Goal: Task Accomplishment & Management: Use online tool/utility

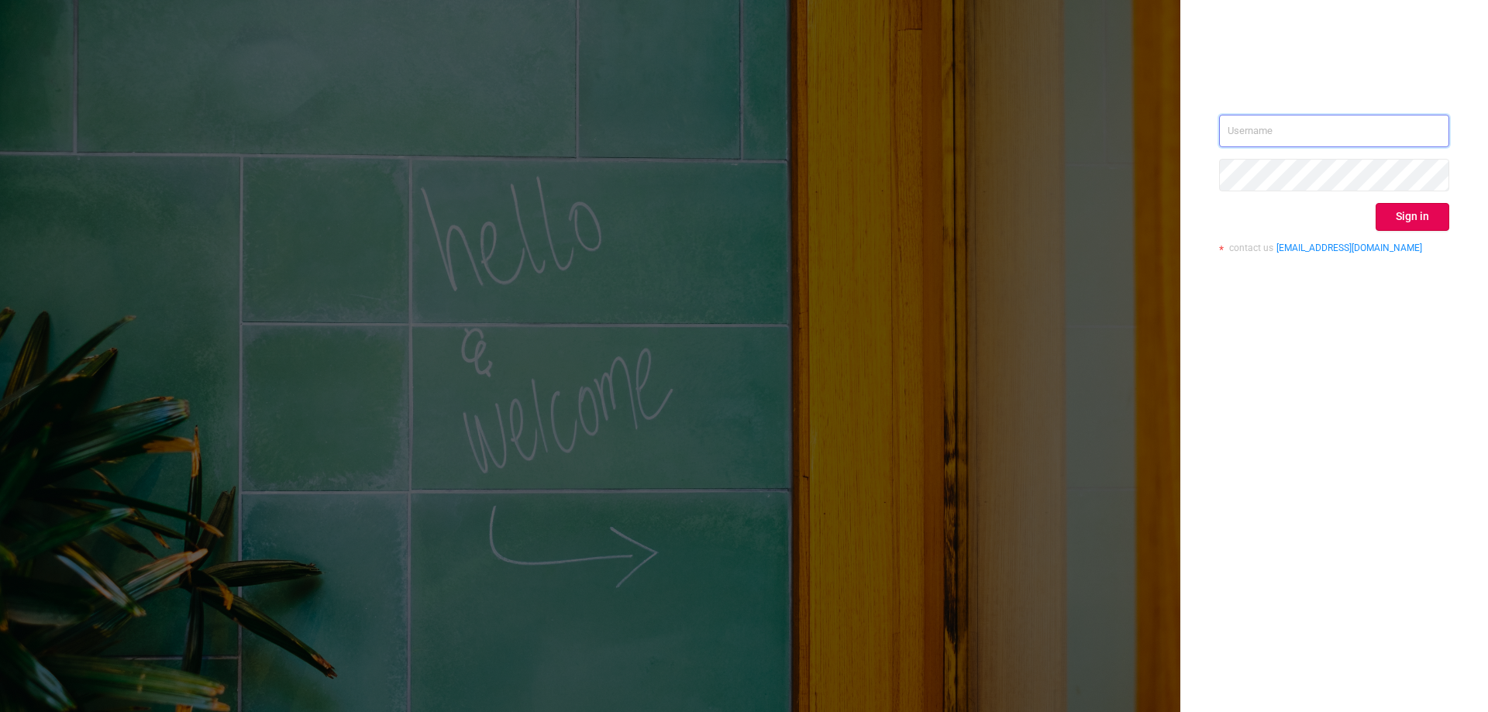
click at [490, 127] on input "text" at bounding box center [1334, 131] width 230 height 33
paste input "[EMAIL_ADDRESS][DOMAIN_NAME]"
type input "[EMAIL_ADDRESS][DOMAIN_NAME]"
click at [490, 174] on button "Sign in" at bounding box center [1412, 217] width 74 height 28
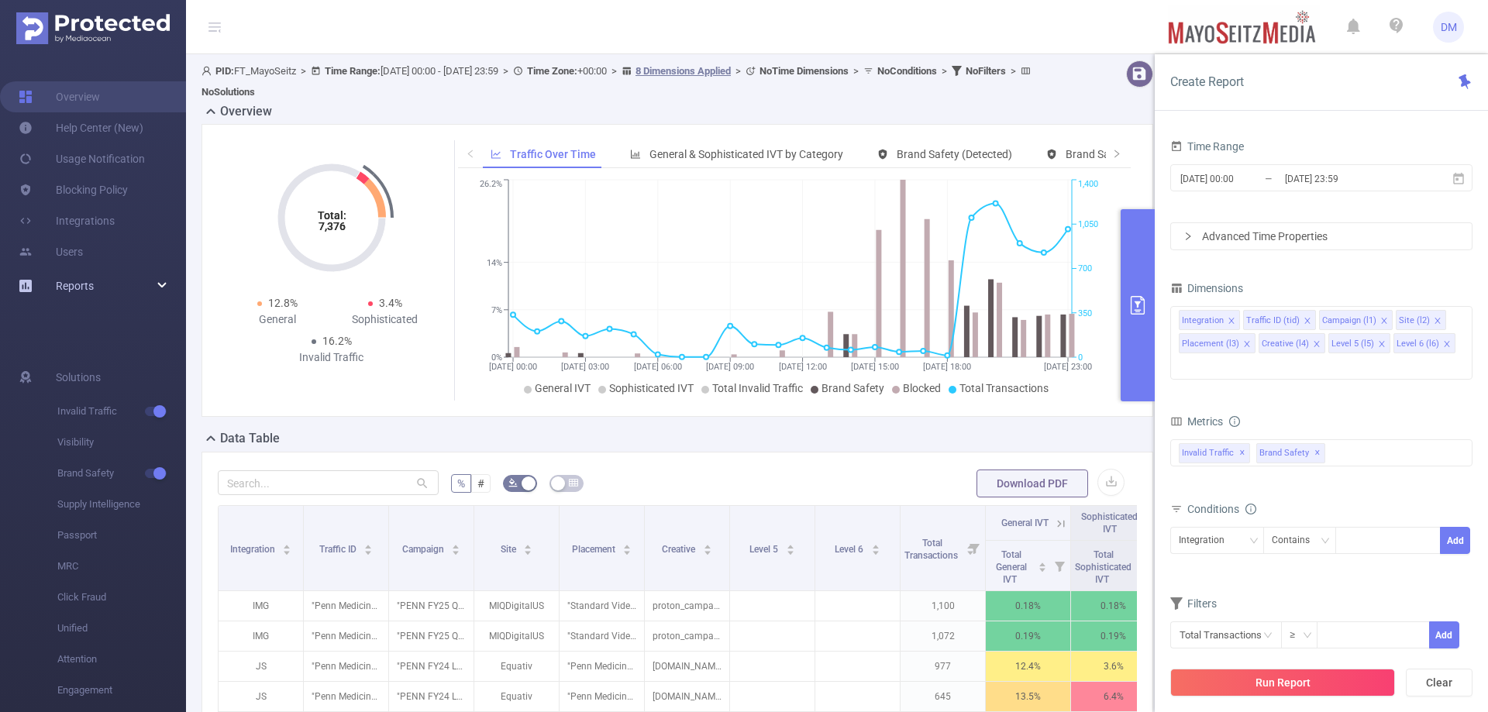
click at [87, 174] on link "Reports" at bounding box center [75, 285] width 38 height 31
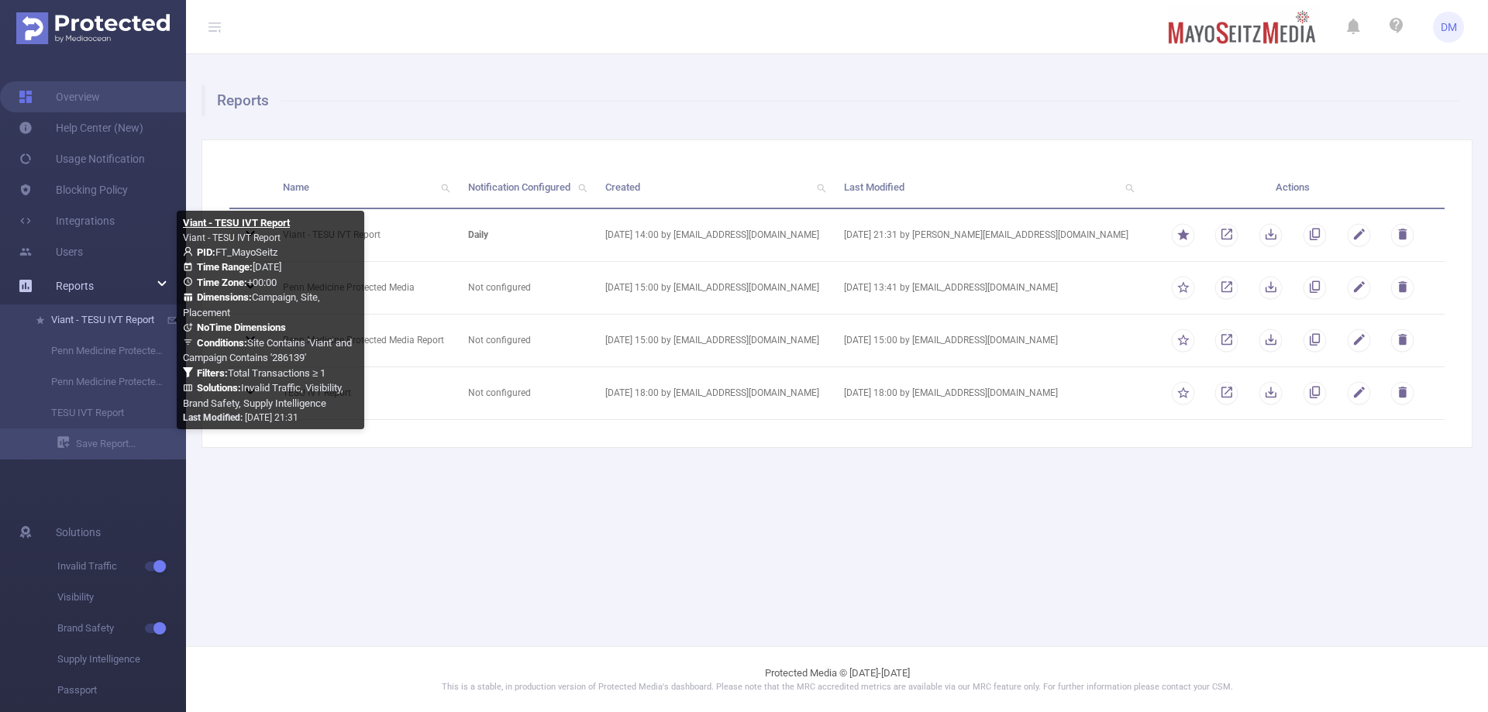
click at [88, 174] on link "Viant - TESU IVT Report" at bounding box center [99, 319] width 136 height 31
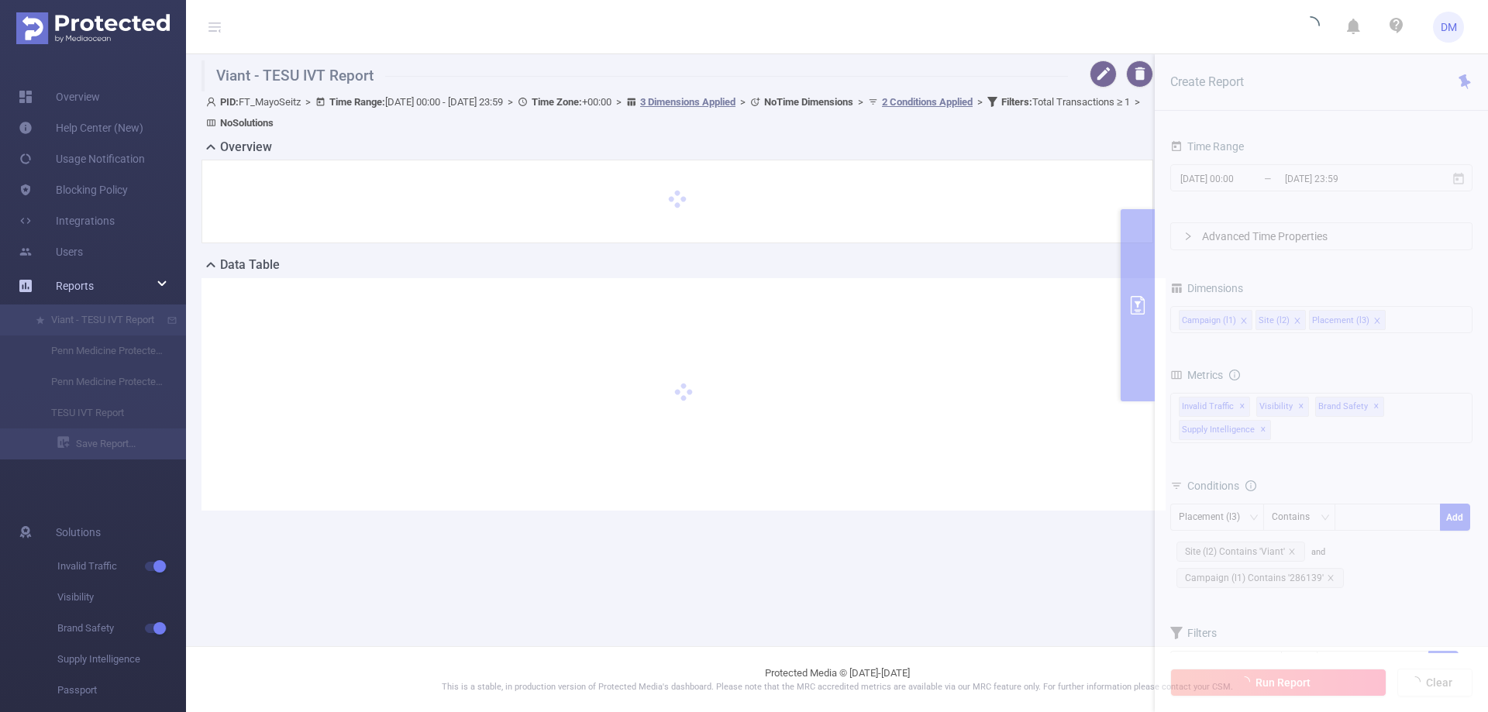
click at [76, 174] on span "Reports" at bounding box center [75, 286] width 38 height 12
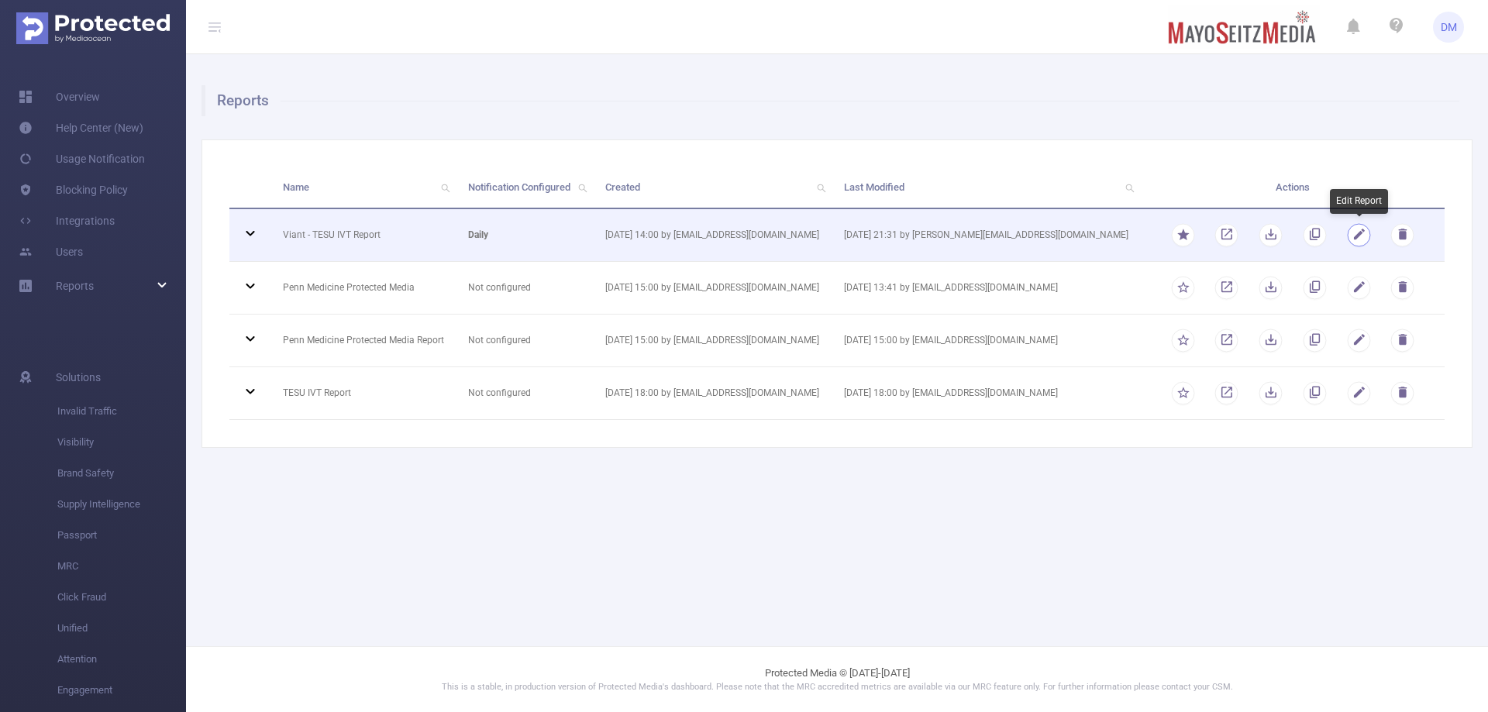
click at [490, 174] on button "button" at bounding box center [1358, 234] width 23 height 23
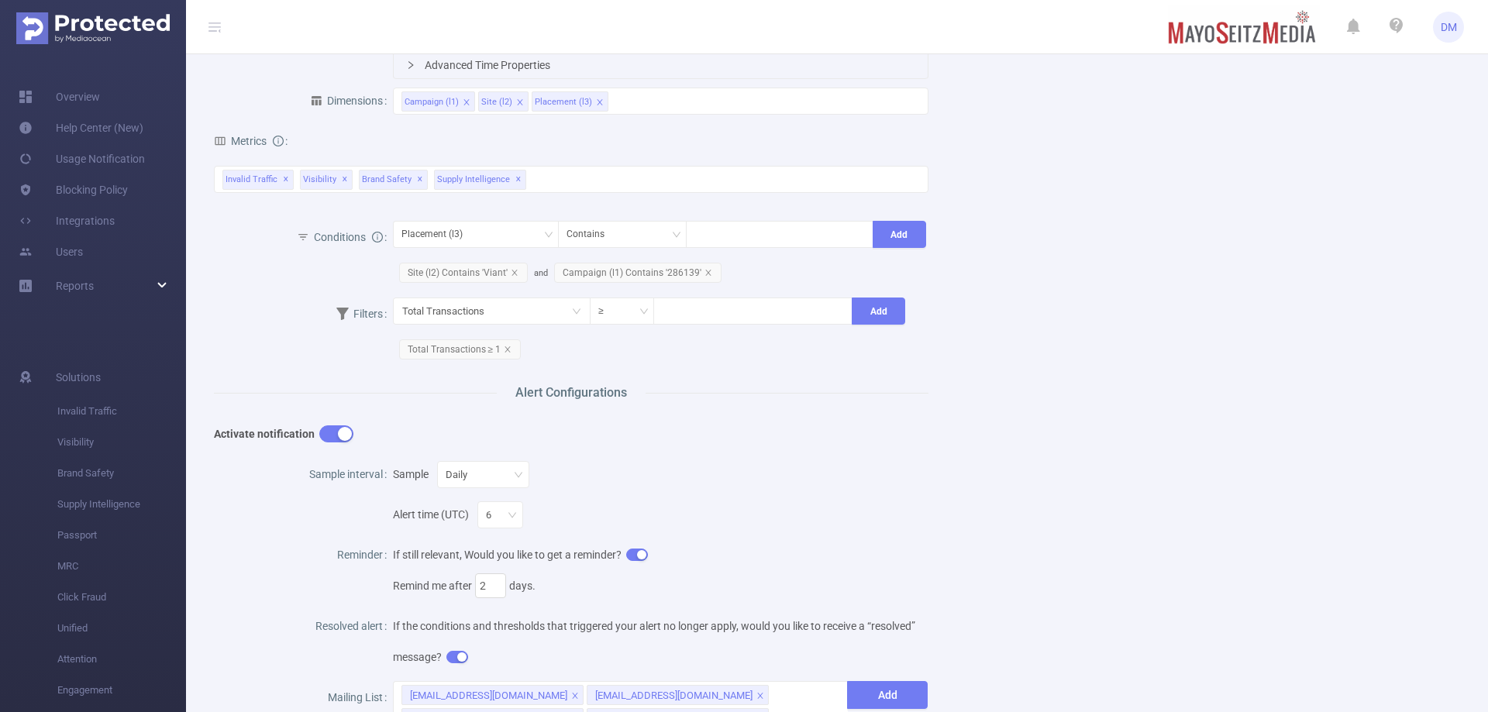
scroll to position [480, 0]
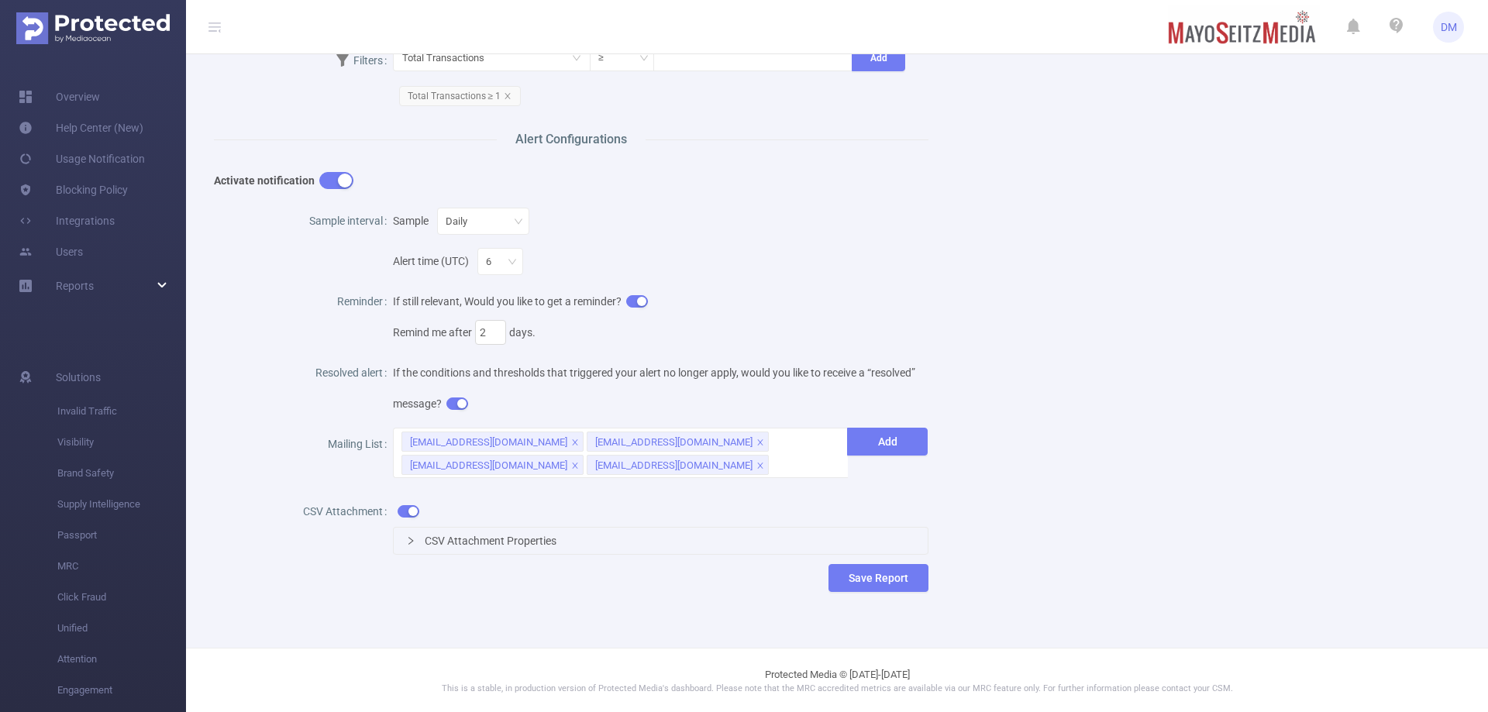
click at [332, 174] on button "button" at bounding box center [336, 180] width 34 height 17
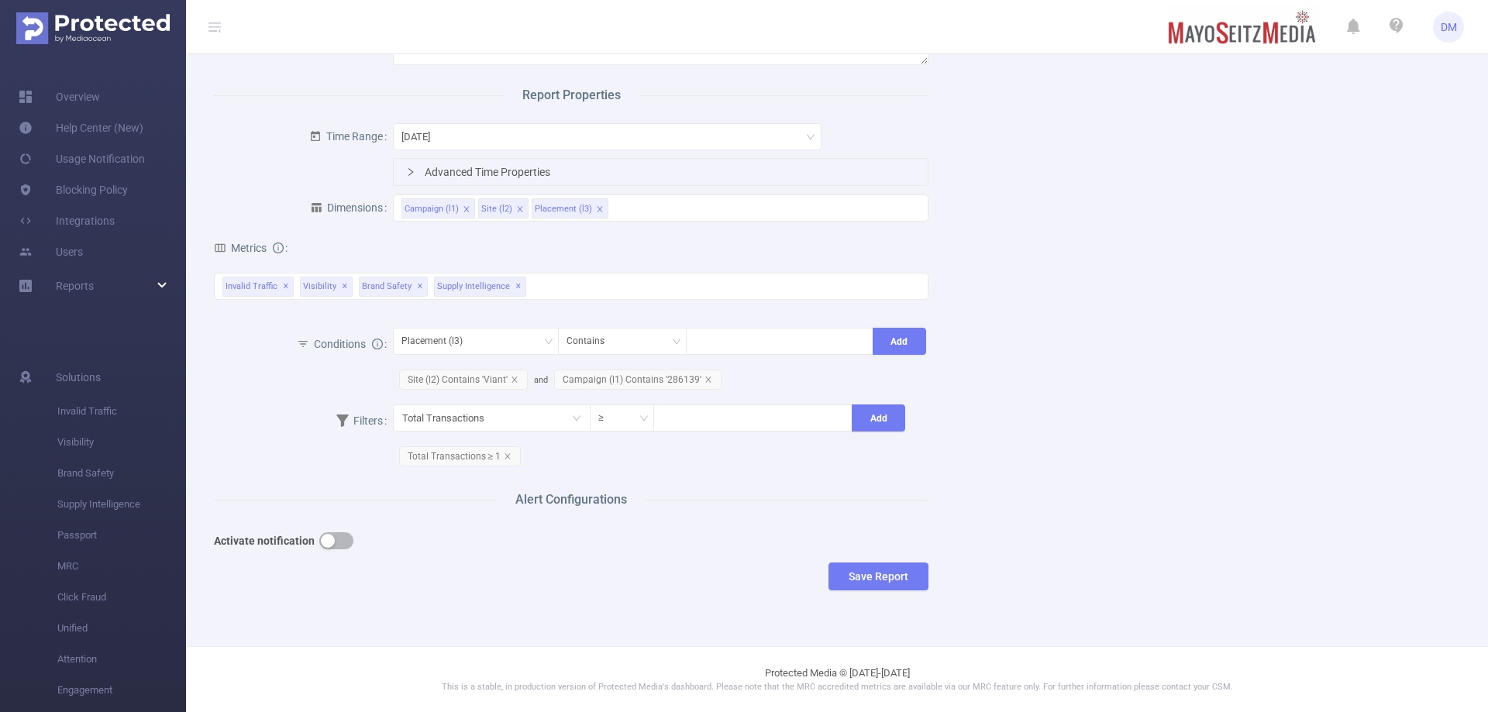
scroll to position [119, 0]
click at [490, 174] on button "Save Report" at bounding box center [878, 578] width 100 height 28
click at [490, 174] on div "Do you want to save the changes? Cancel Save" at bounding box center [872, 517] width 206 height 69
click at [490, 174] on button "Save" at bounding box center [945, 530] width 36 height 19
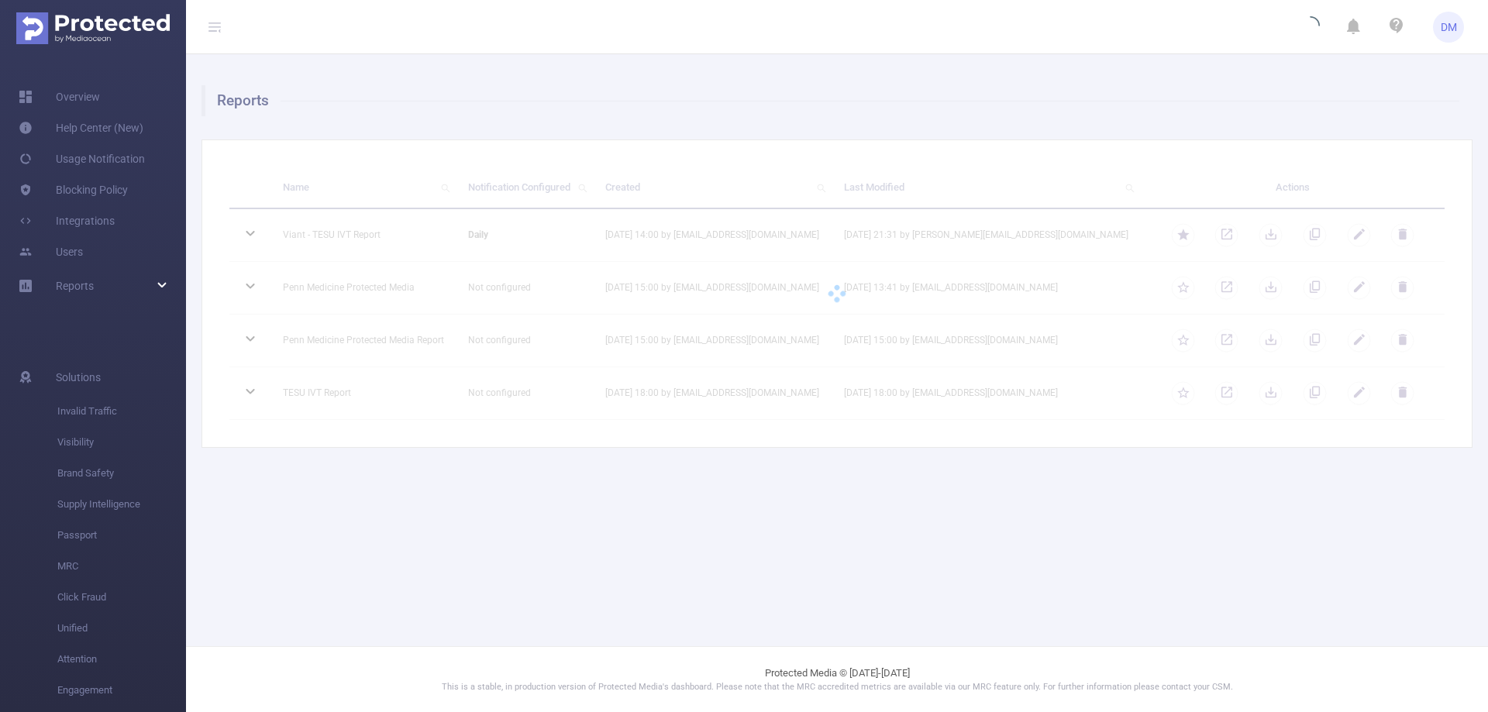
scroll to position [0, 0]
